Goal: Check status

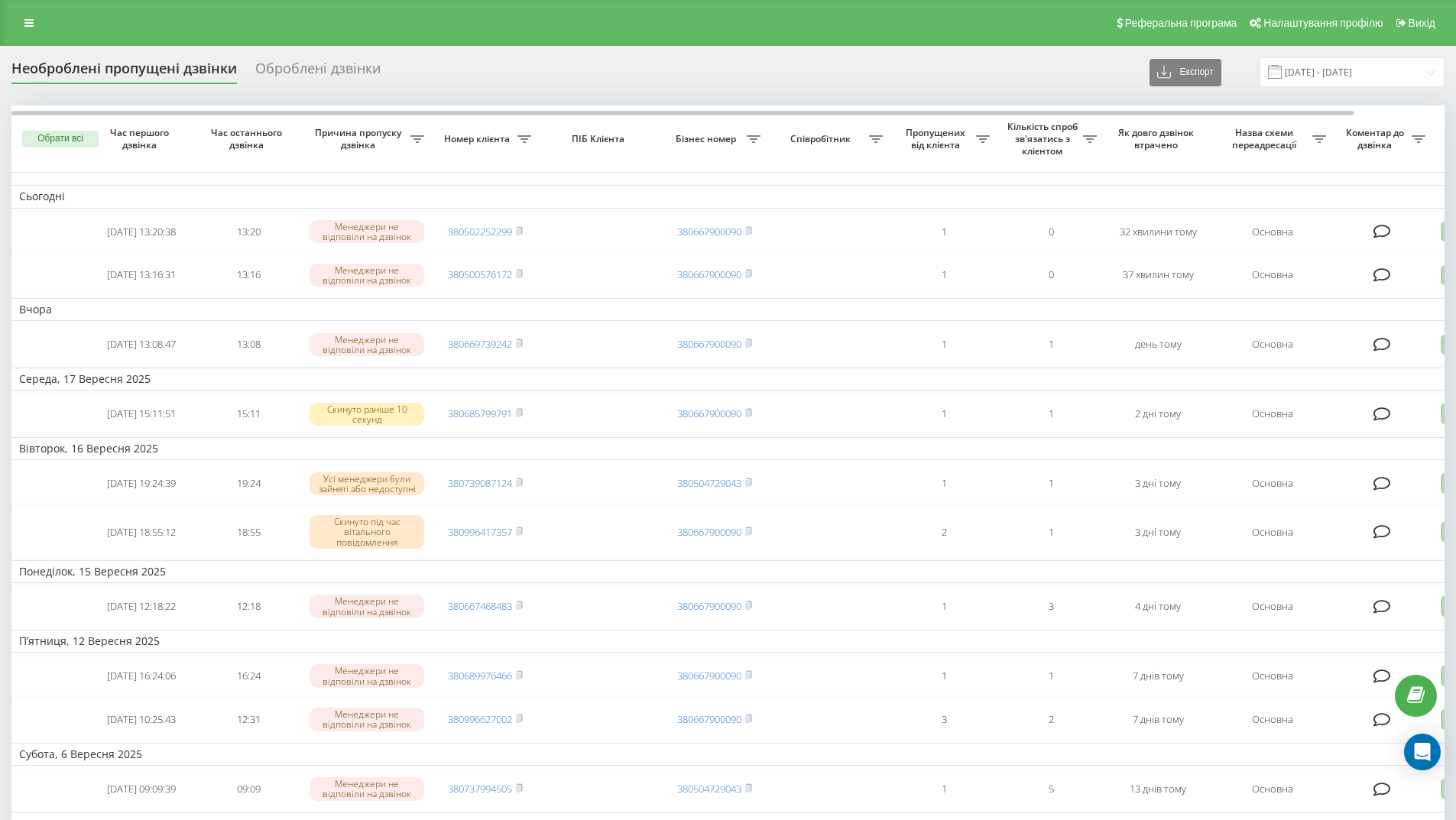
click at [34, 20] on link at bounding box center [29, 22] width 28 height 22
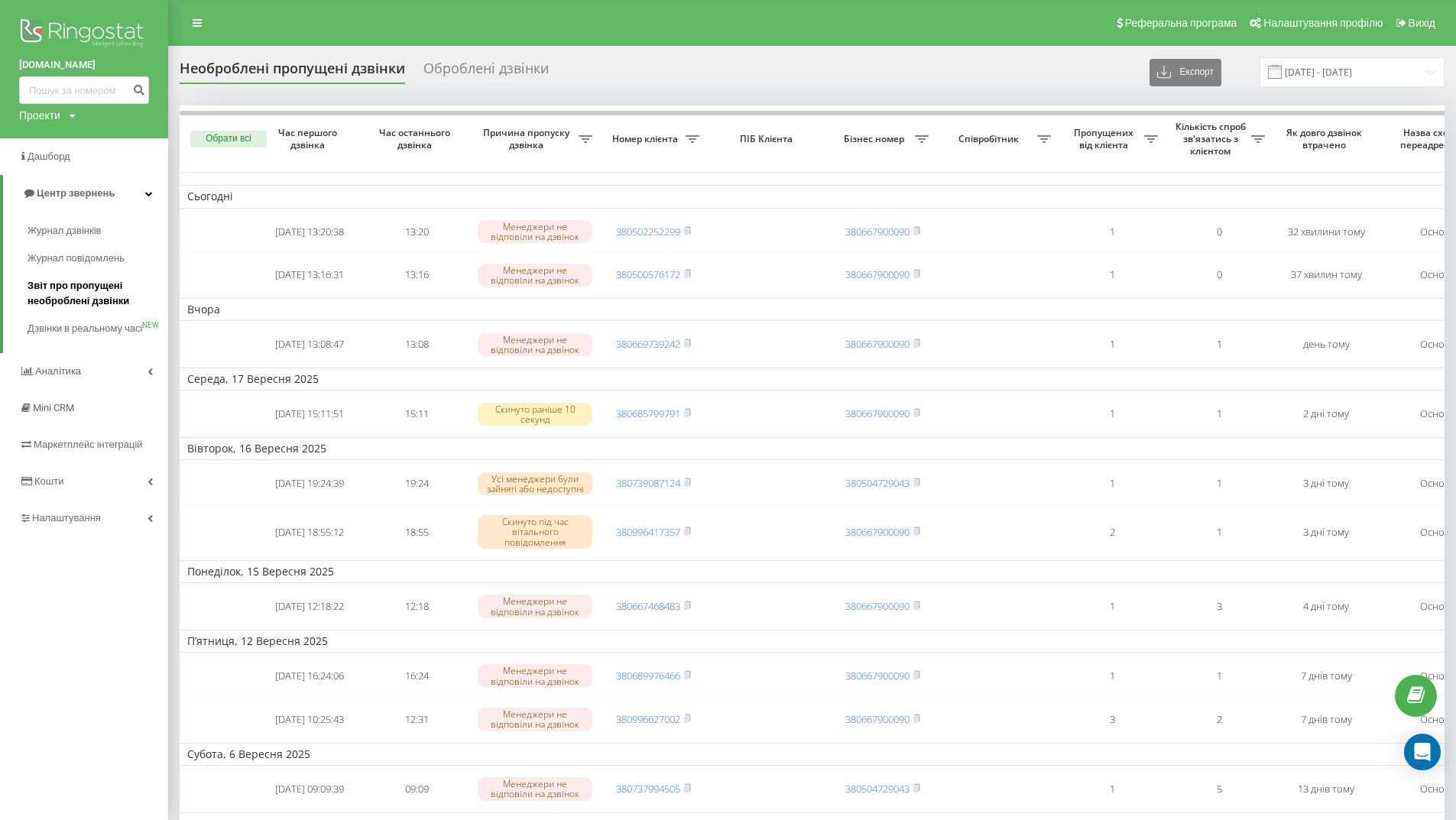
click at [78, 299] on span "Звіт про пропущені необроблені дзвінки" at bounding box center [94, 293] width 133 height 31
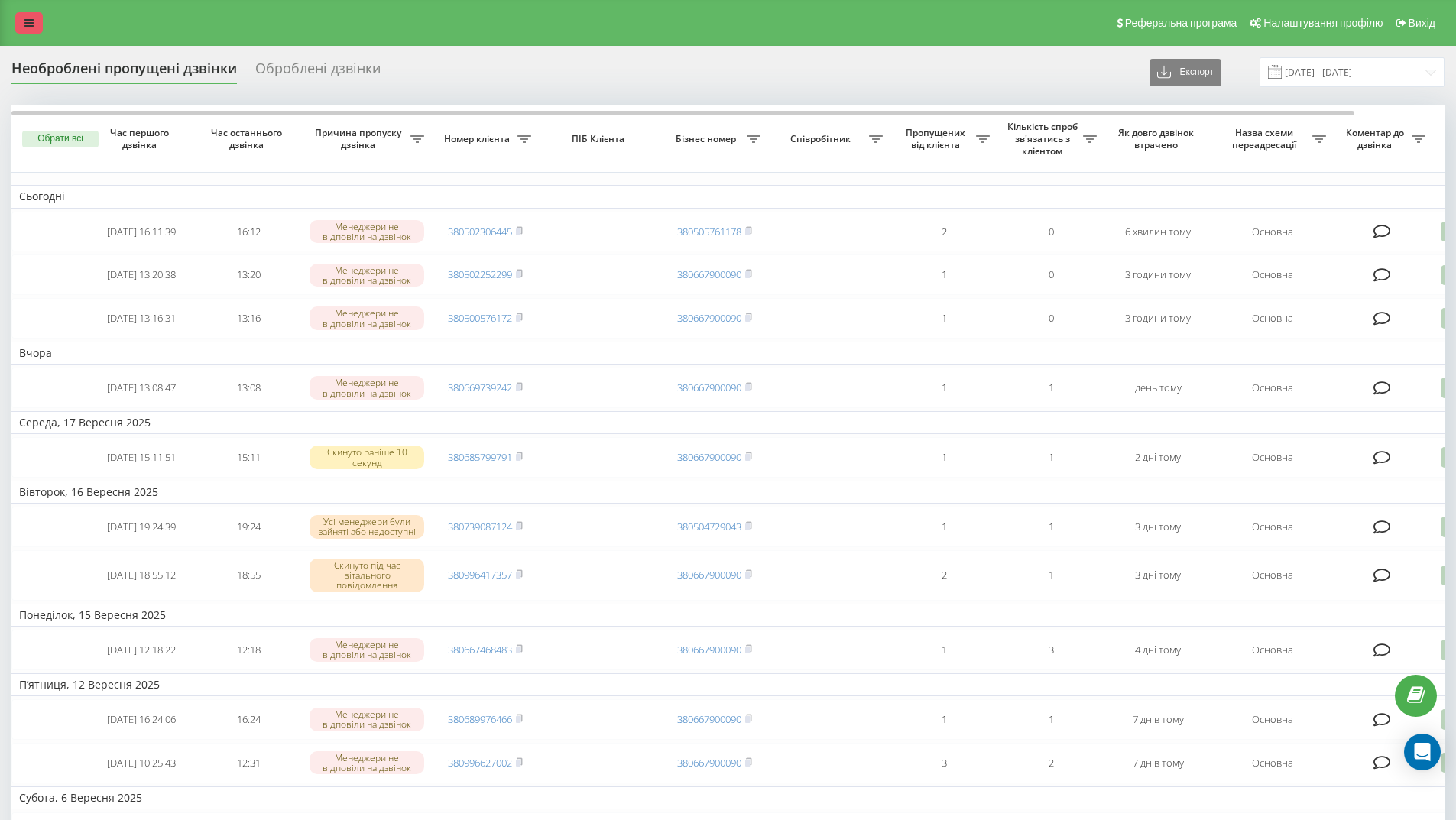
click at [32, 22] on icon at bounding box center [28, 22] width 9 height 10
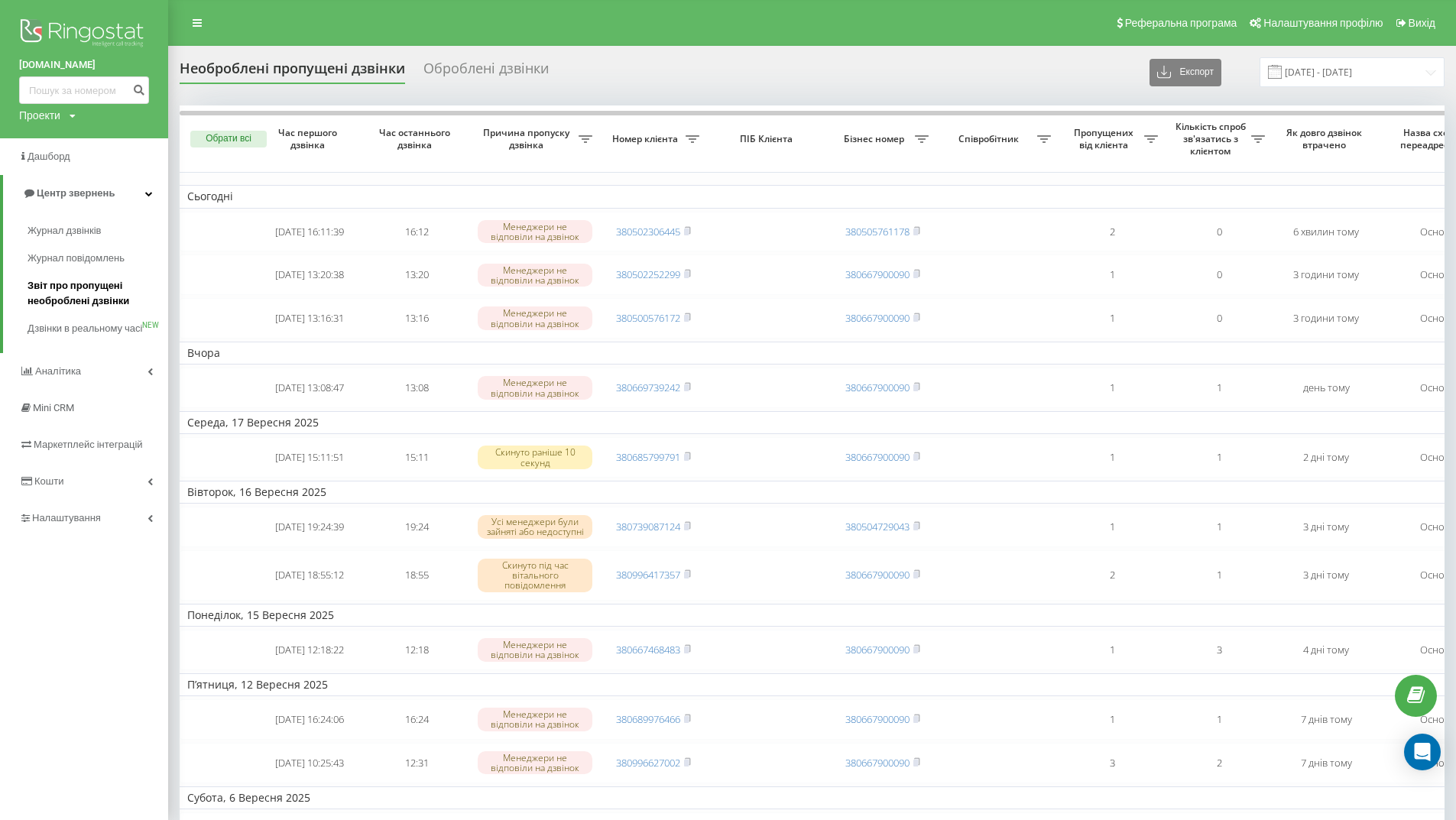
click at [100, 285] on span "Звіт про пропущені необроблені дзвінки" at bounding box center [94, 293] width 133 height 31
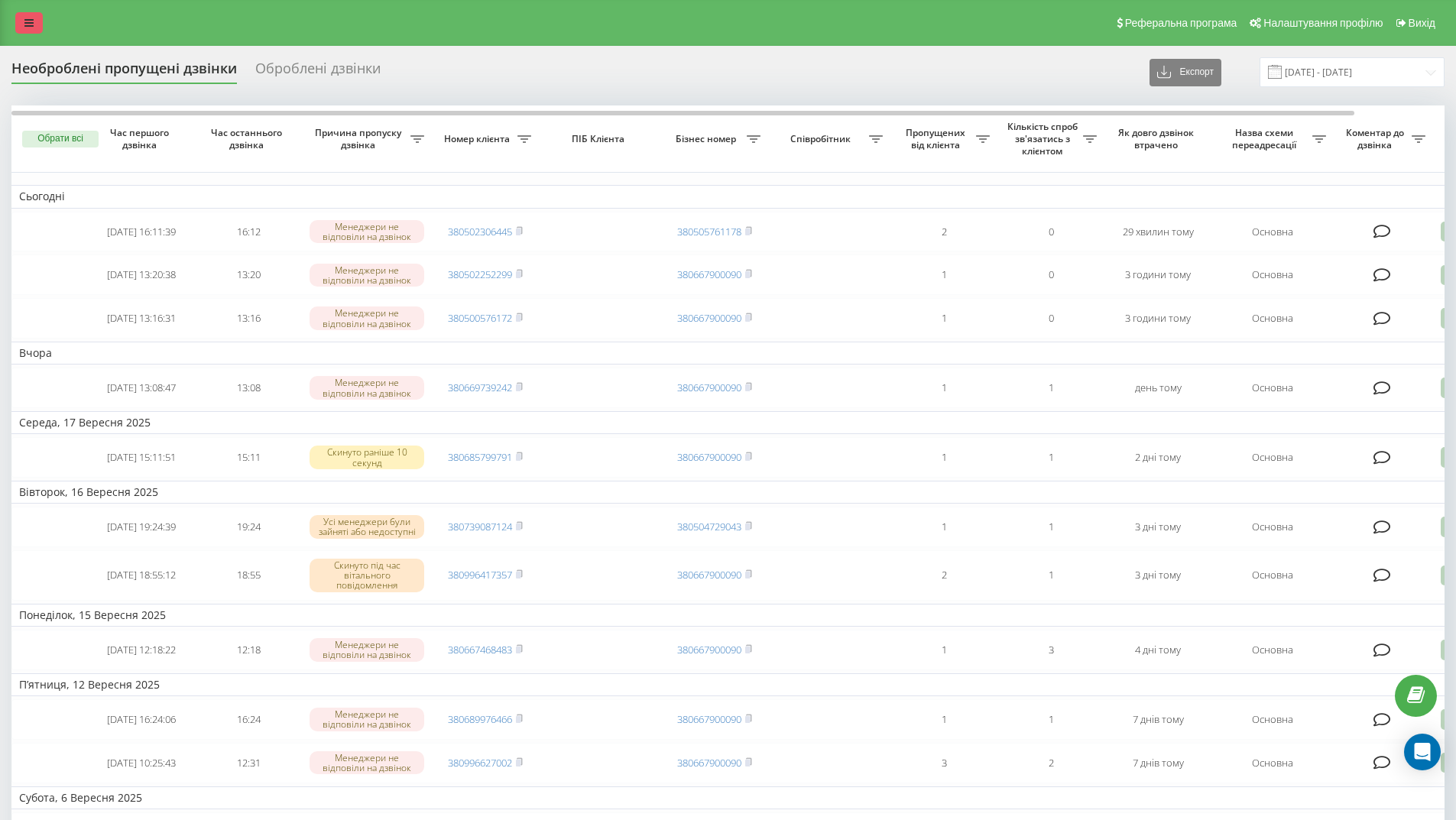
click at [21, 13] on link at bounding box center [29, 22] width 28 height 22
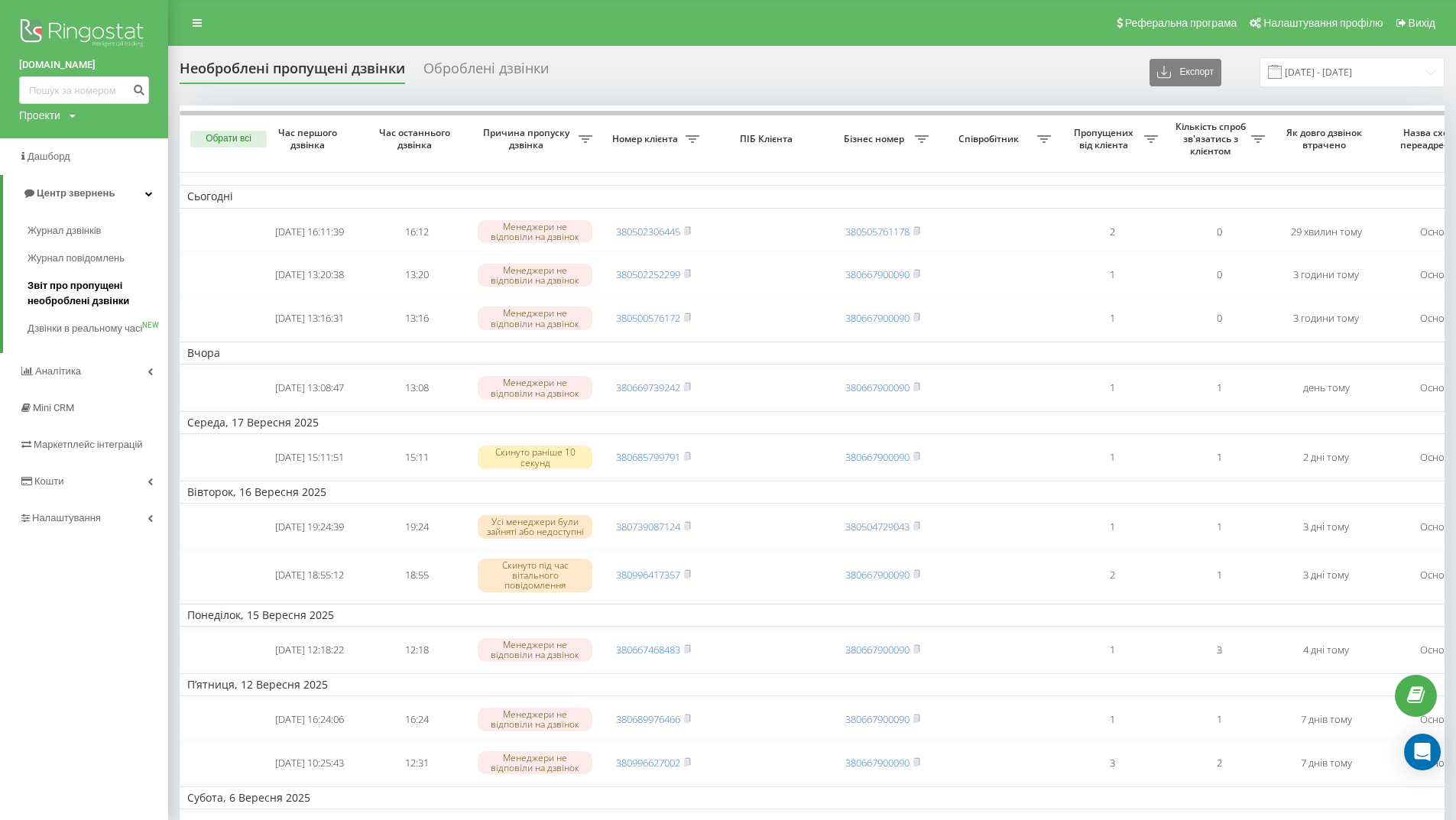
click at [89, 290] on span "Звіт про пропущені необроблені дзвінки" at bounding box center [94, 293] width 133 height 31
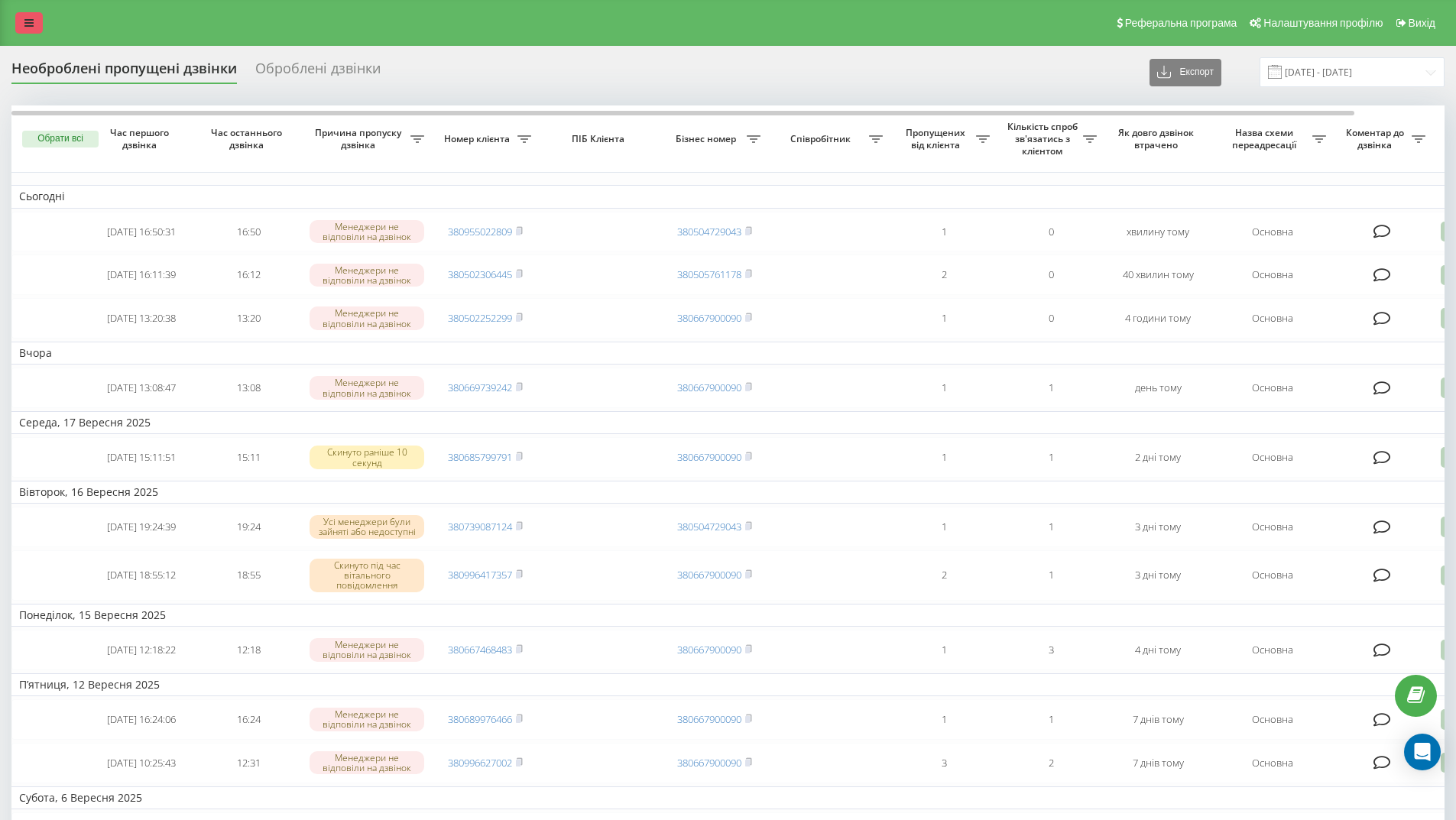
click at [31, 25] on icon at bounding box center [28, 22] width 9 height 10
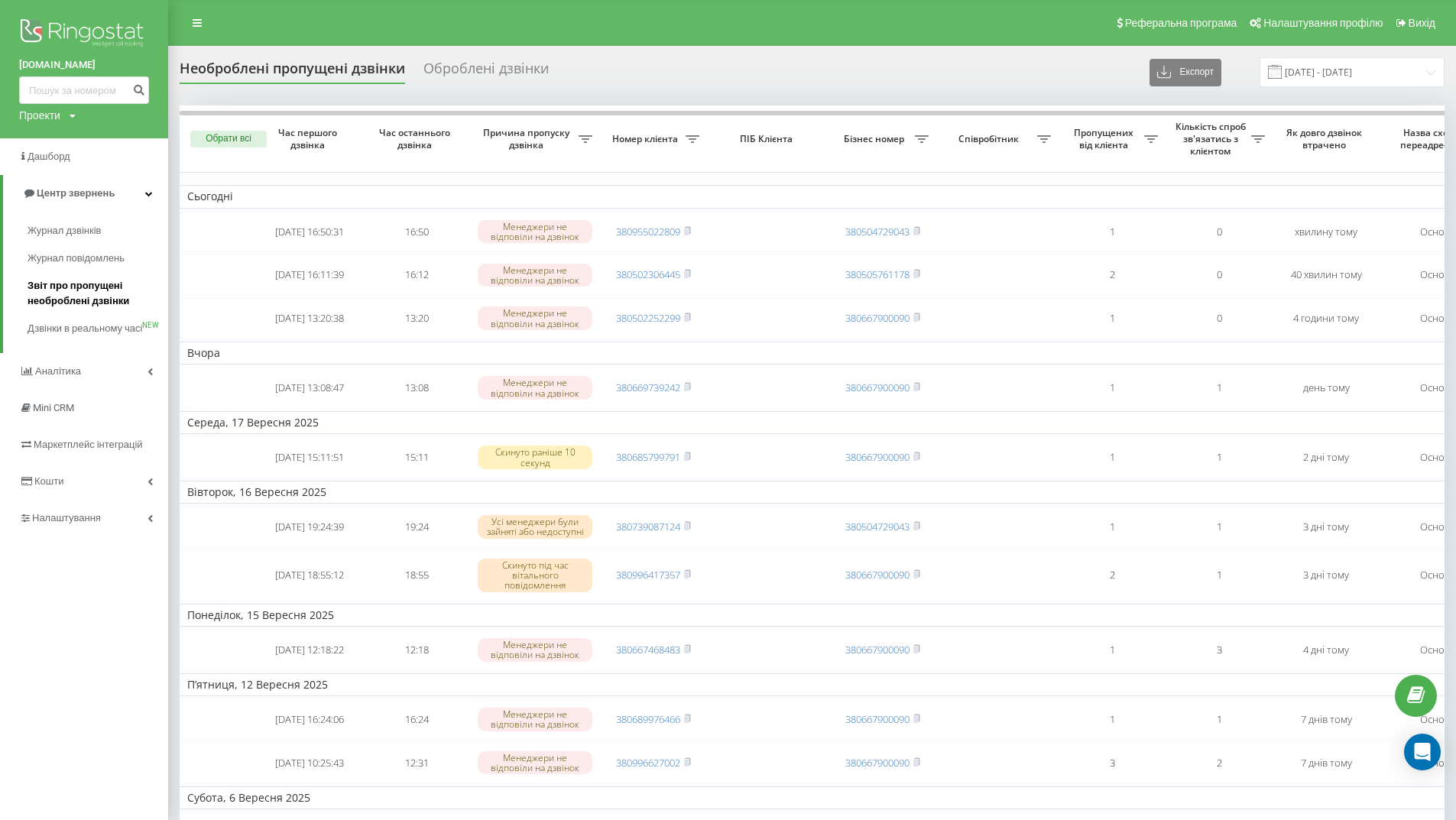
click at [85, 293] on span "Звіт про пропущені необроблені дзвінки" at bounding box center [94, 293] width 133 height 31
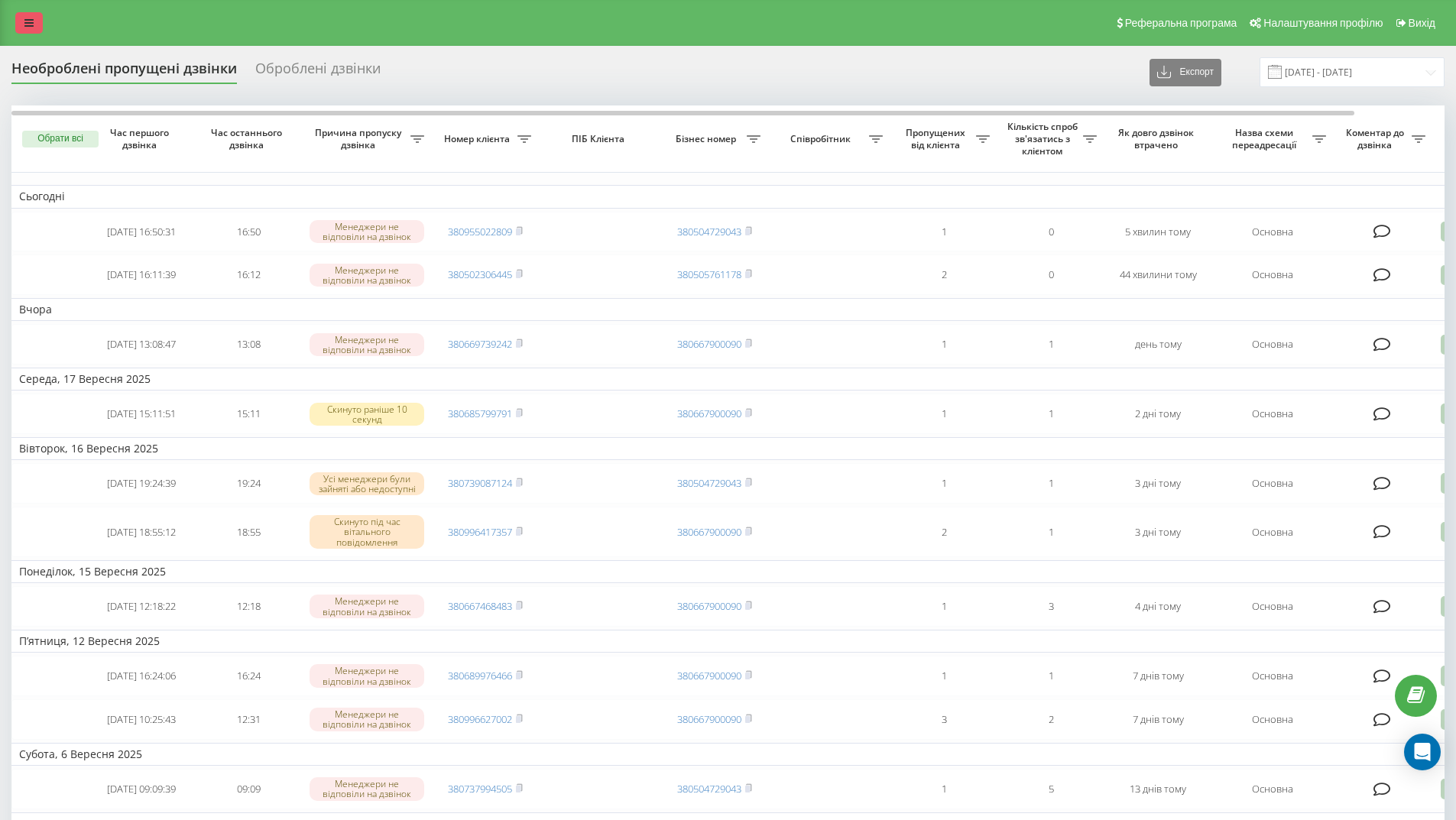
click at [32, 17] on link at bounding box center [29, 22] width 28 height 22
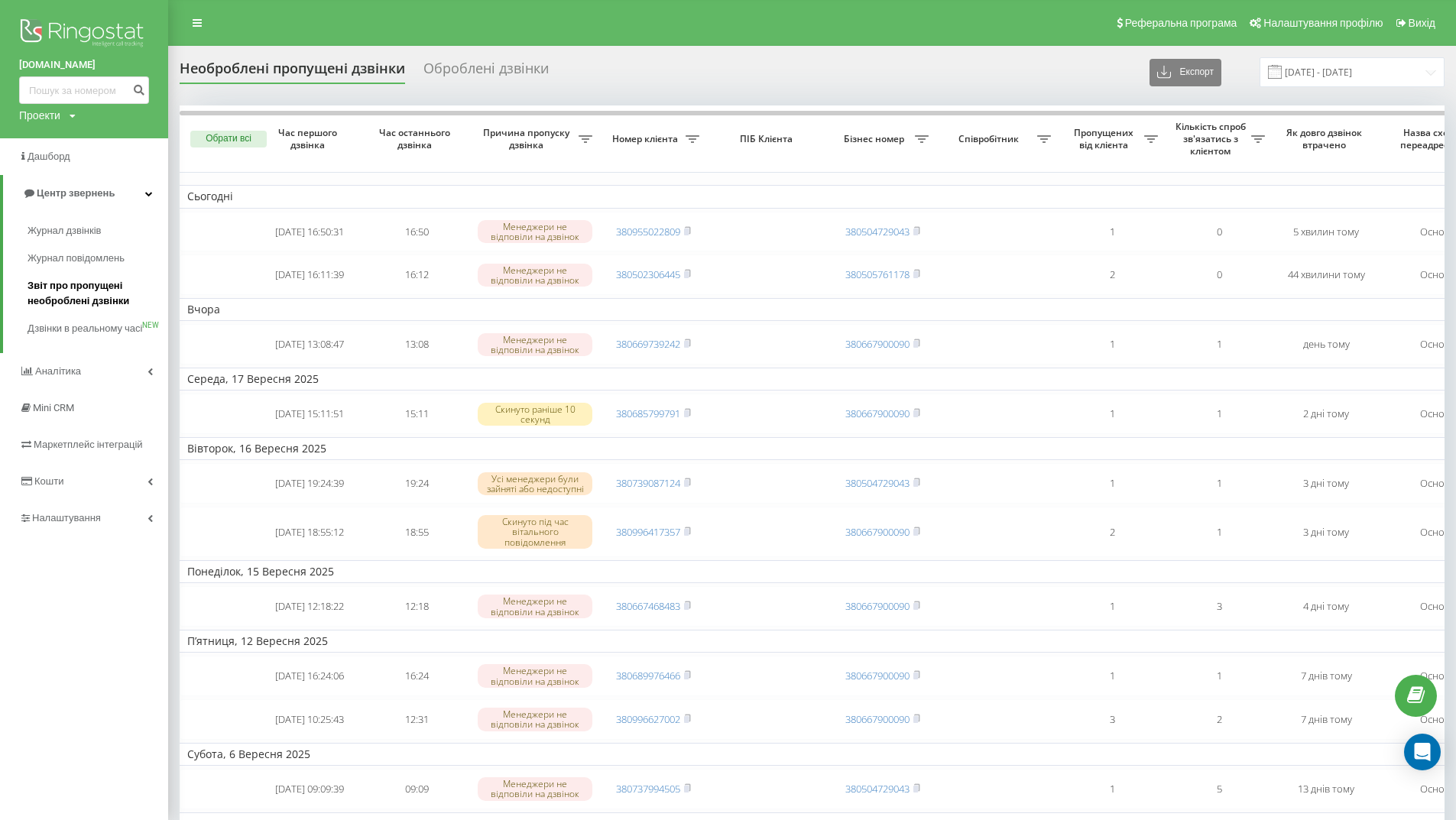
click at [71, 288] on span "Звіт про пропущені необроблені дзвінки" at bounding box center [94, 293] width 133 height 31
